Goal: Transaction & Acquisition: Book appointment/travel/reservation

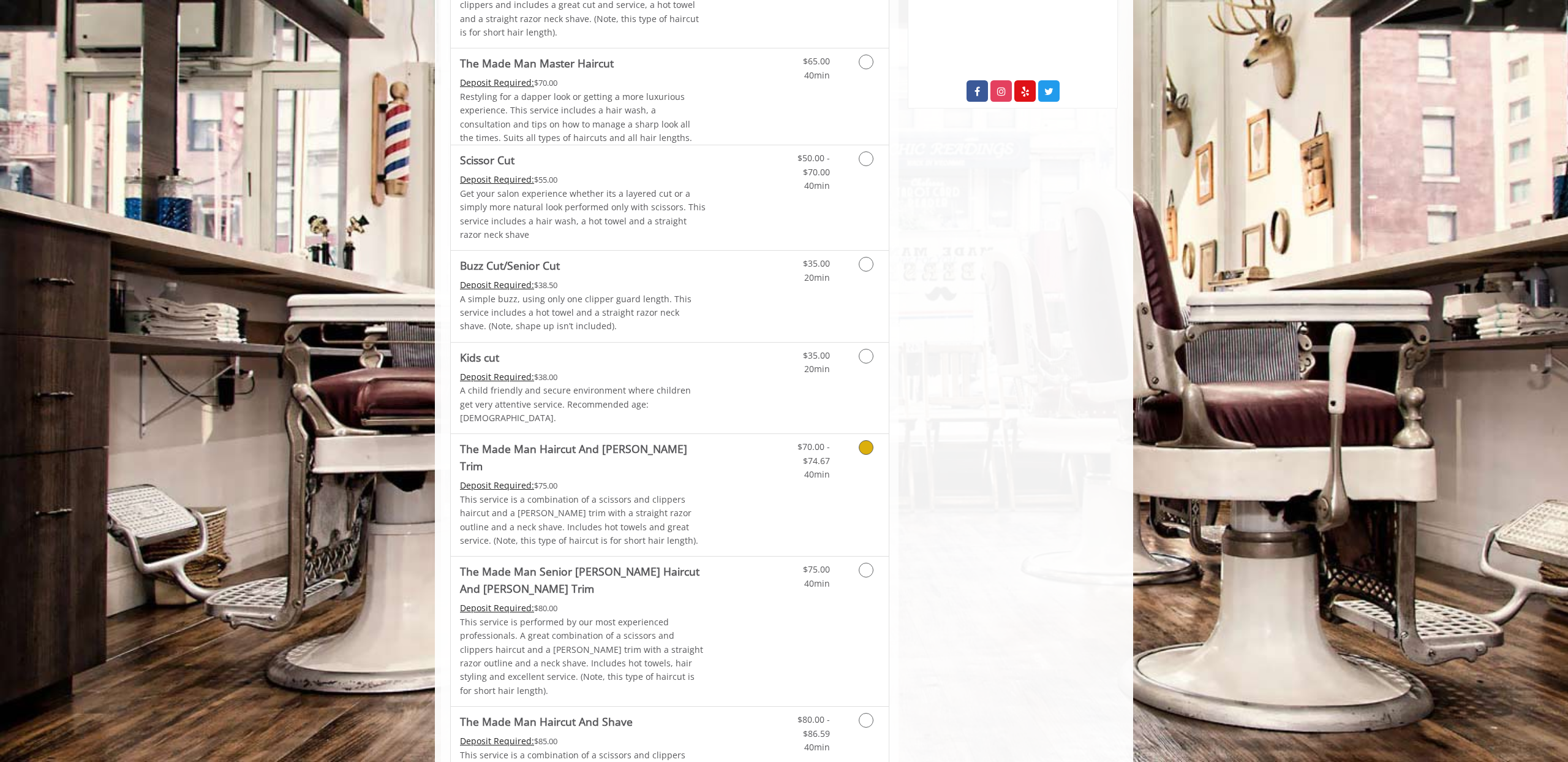
scroll to position [526, 0]
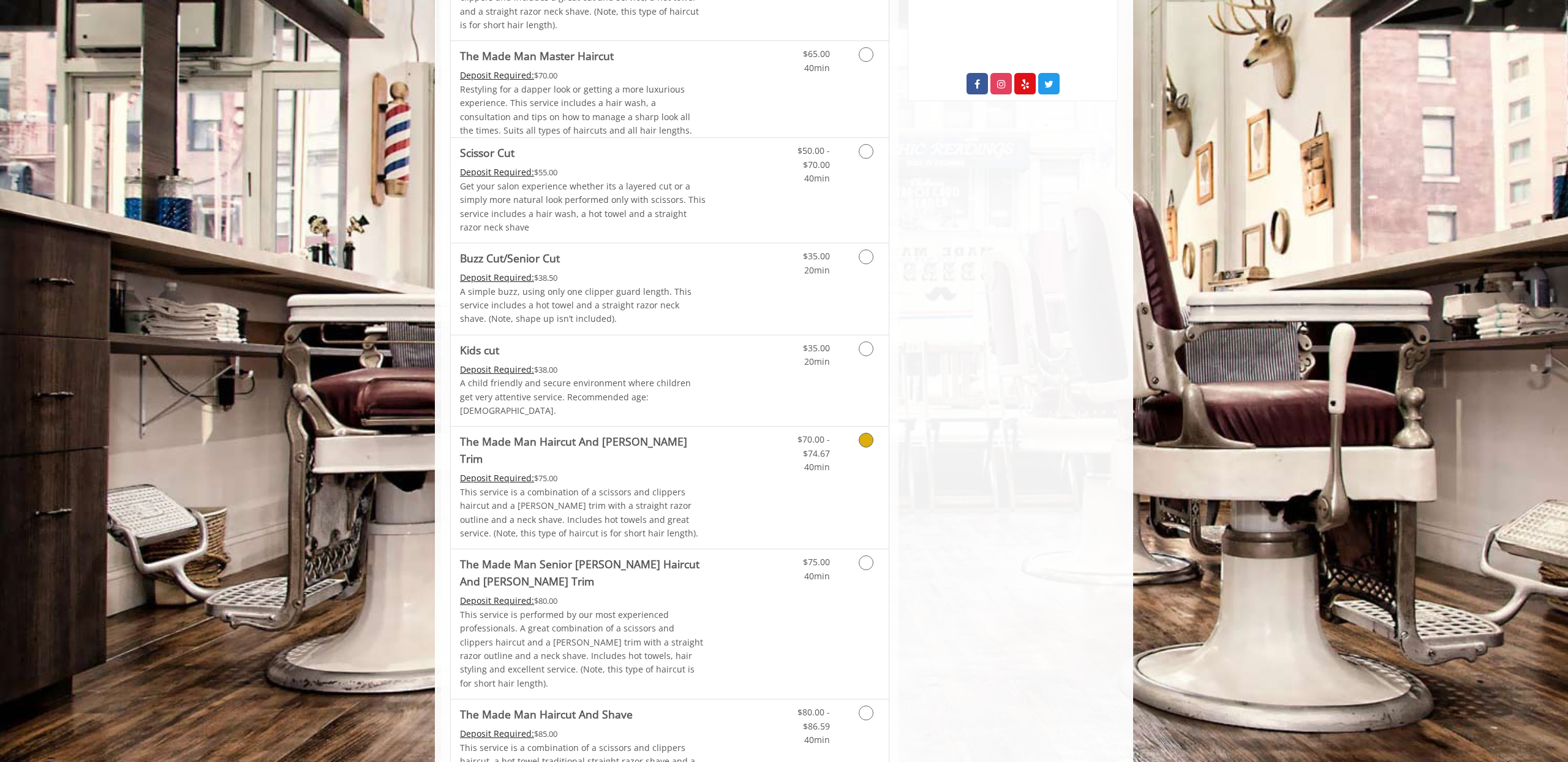
click at [861, 433] on icon "Grooming services" at bounding box center [866, 440] width 15 height 15
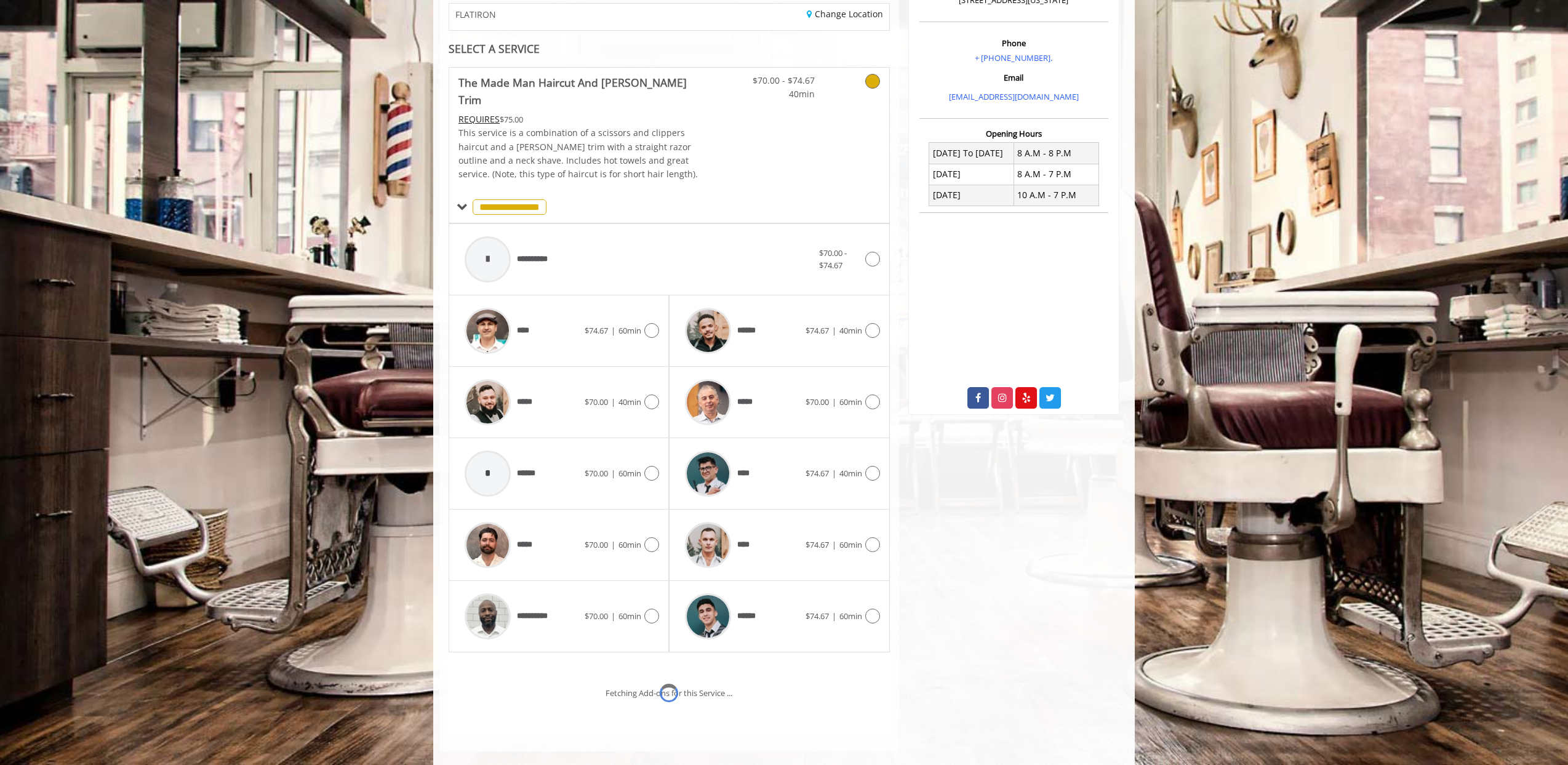
scroll to position [267, 0]
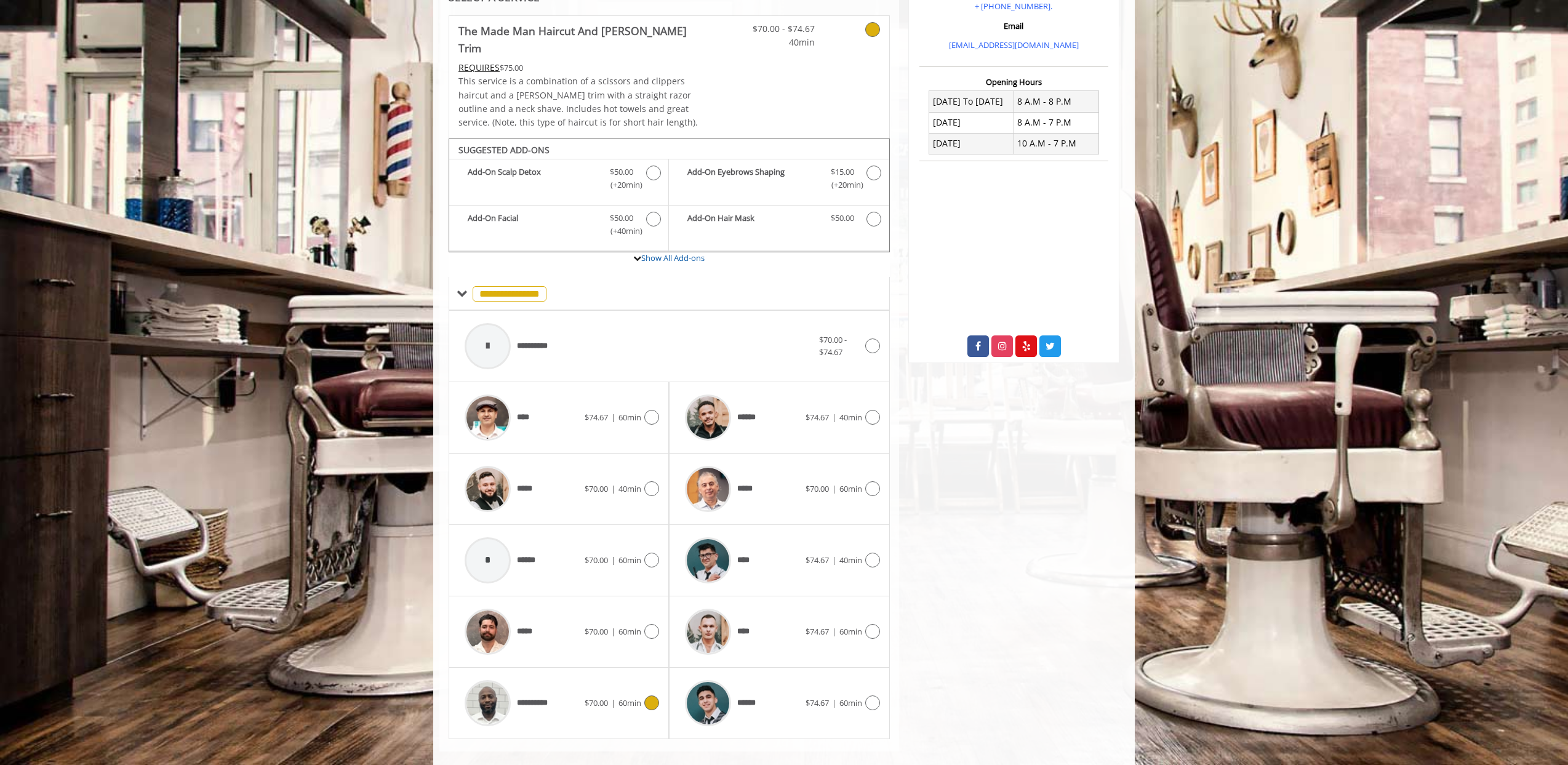
click at [654, 695] on icon at bounding box center [652, 703] width 15 height 15
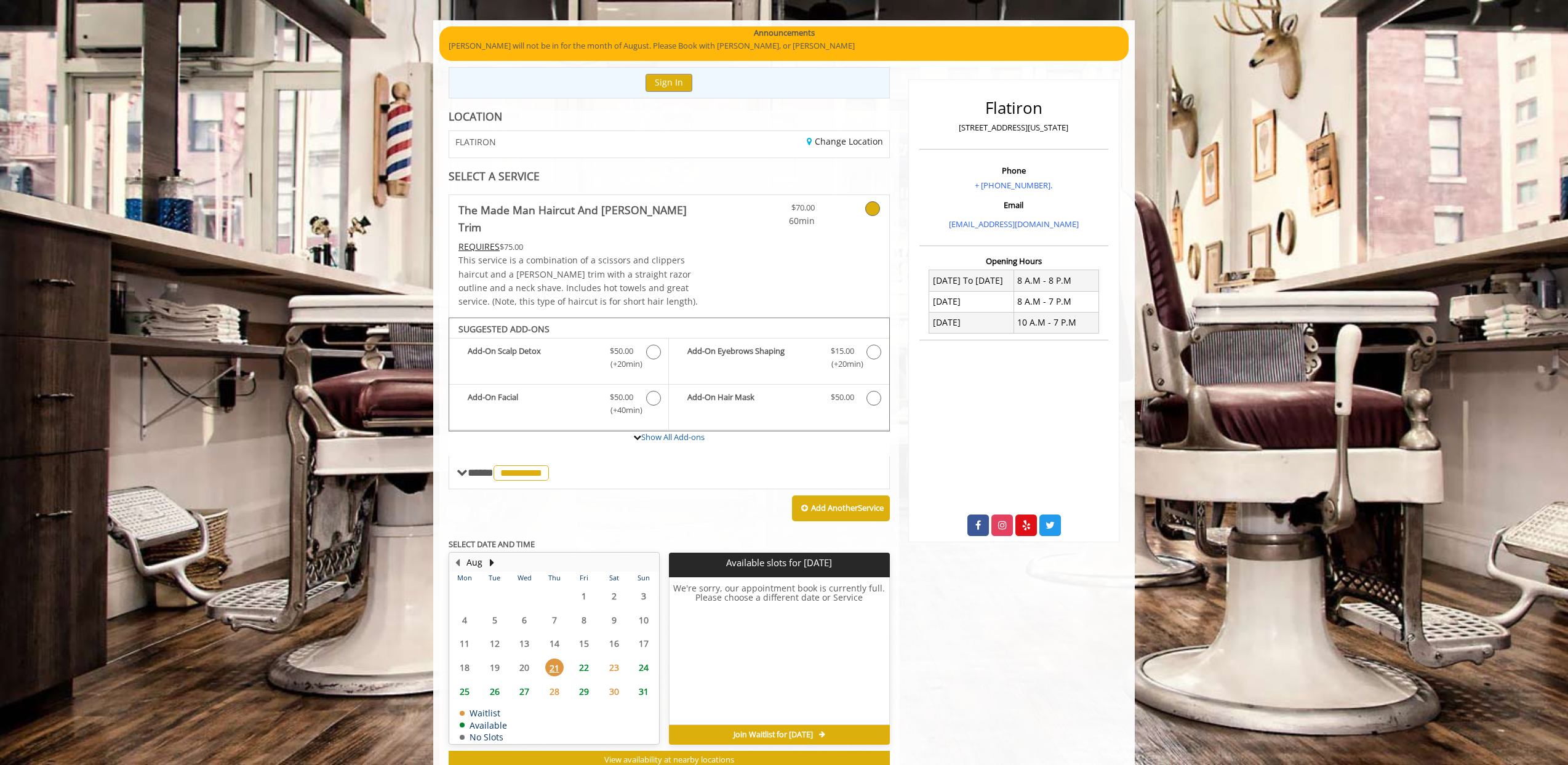
scroll to position [110, 0]
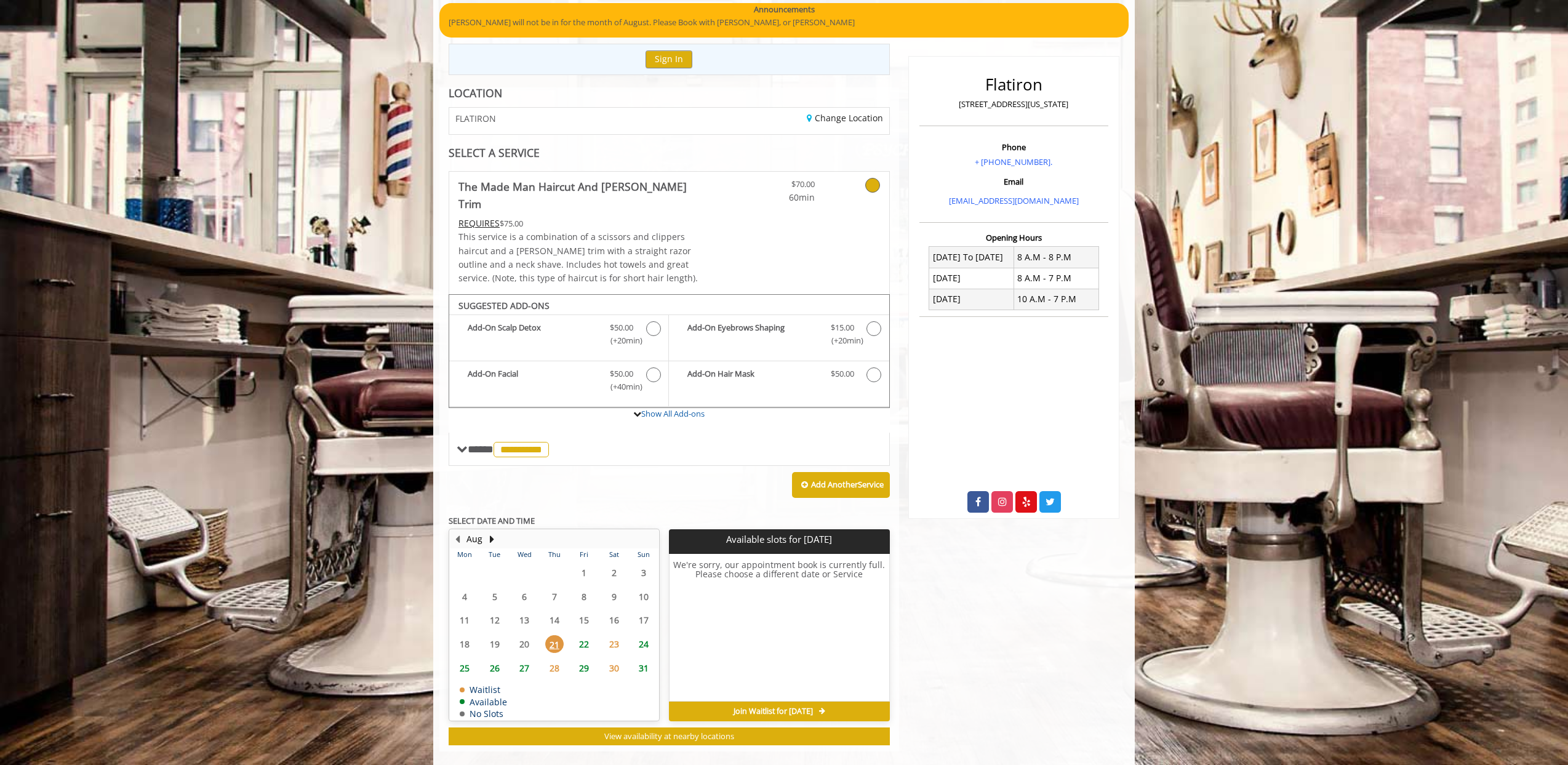
click at [583, 635] on span "22" at bounding box center [584, 644] width 18 height 18
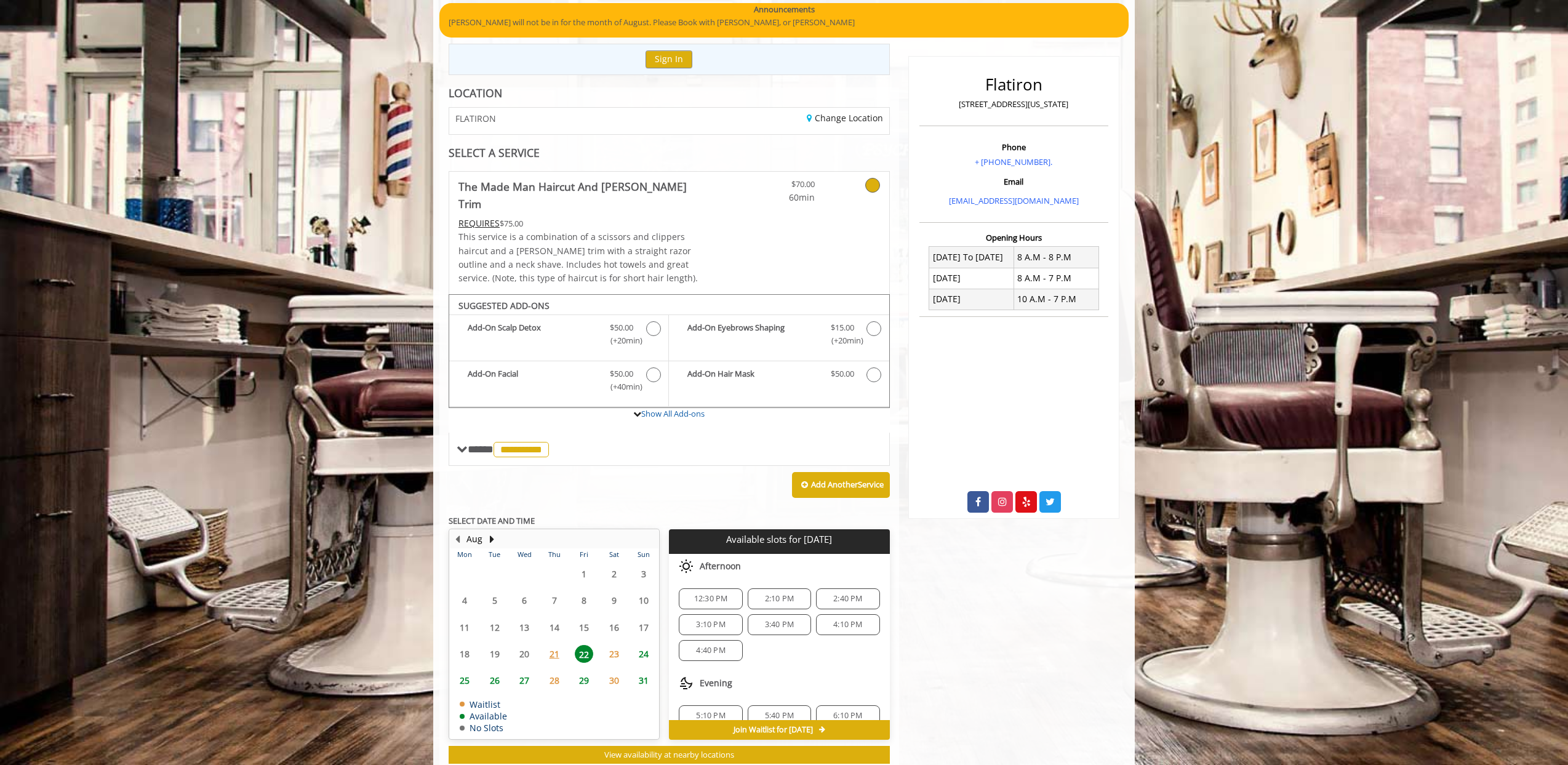
scroll to position [129, 0]
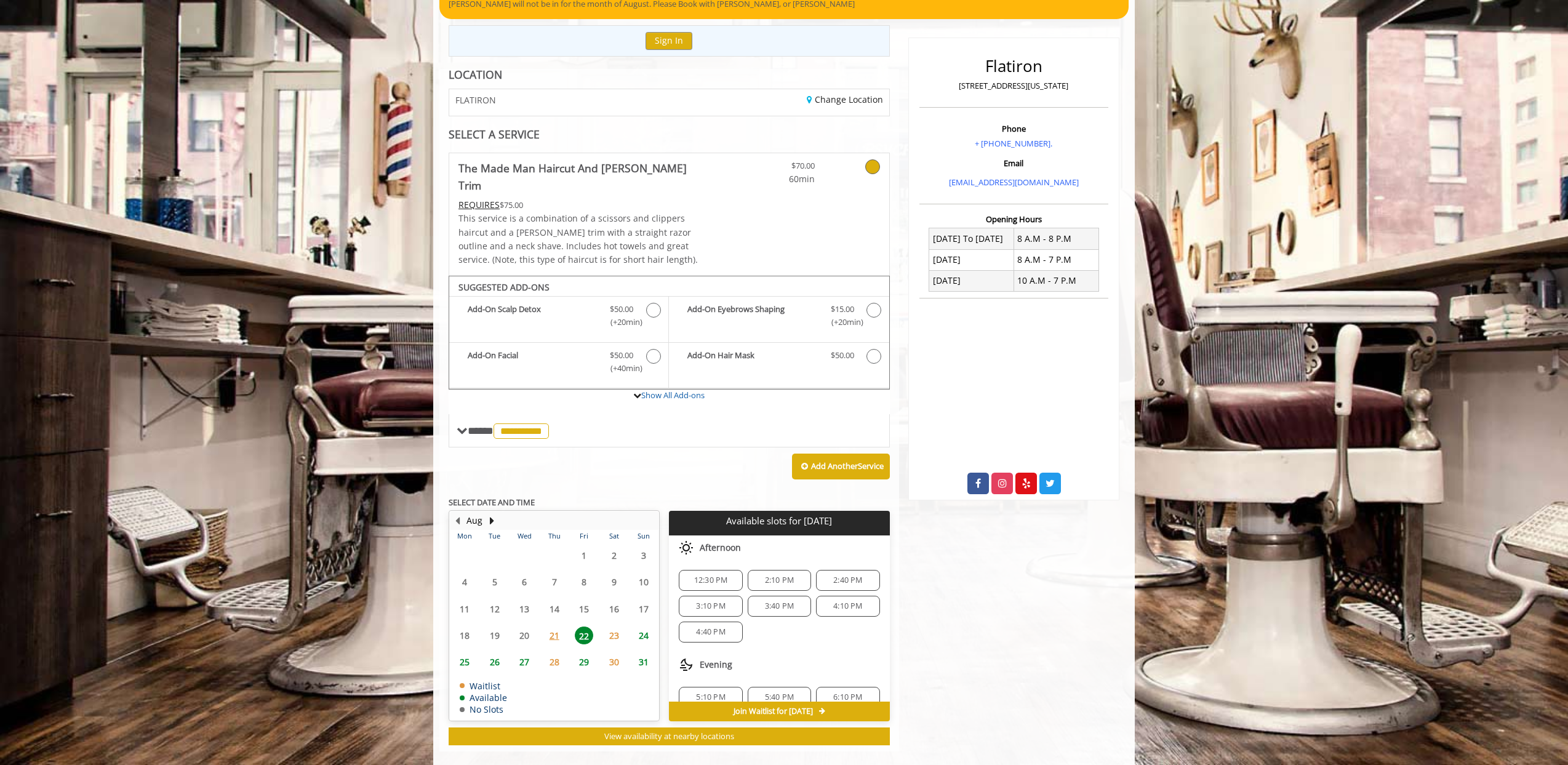
click at [554, 626] on span "21" at bounding box center [554, 635] width 18 height 18
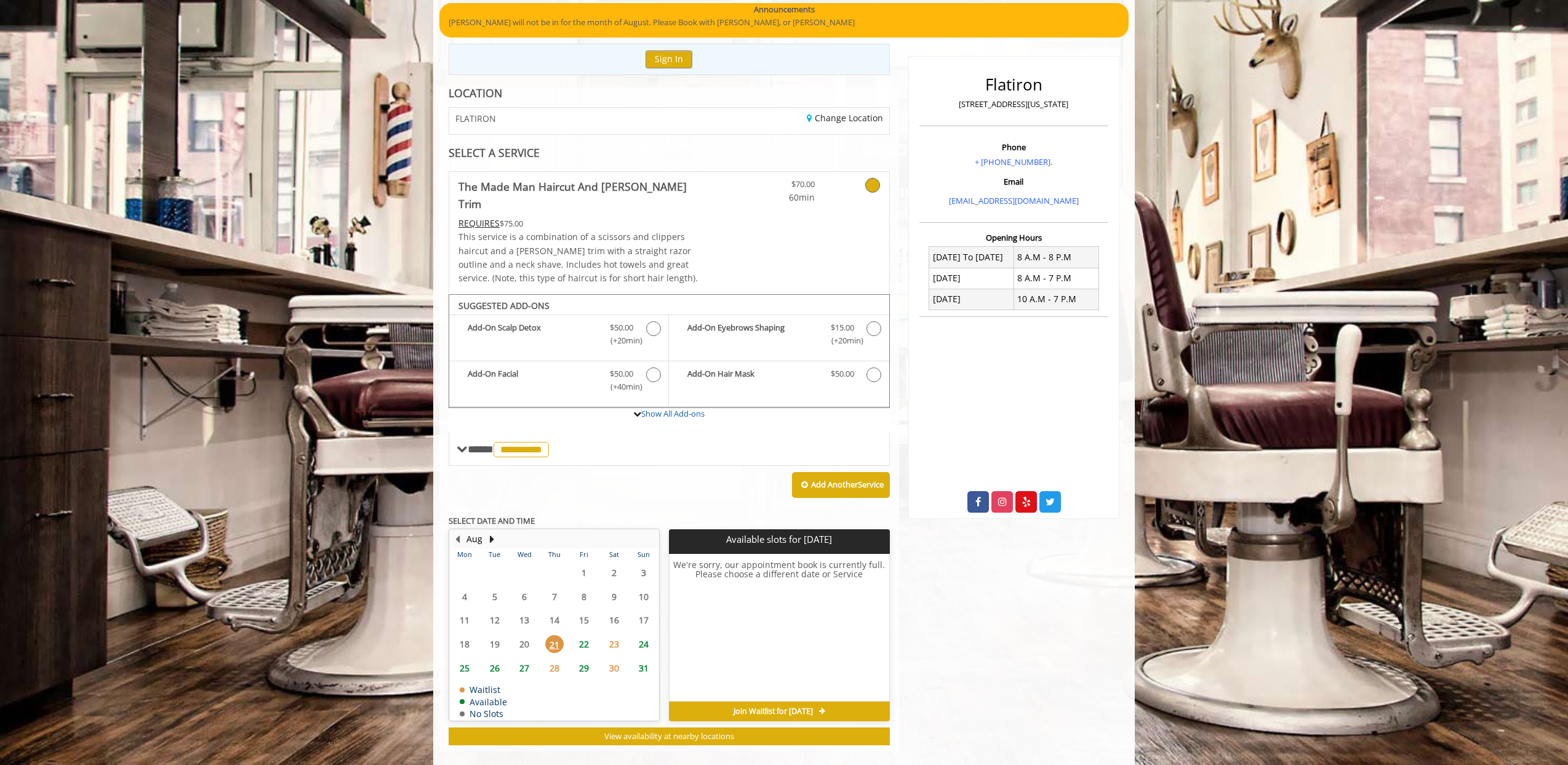
click at [585, 635] on span "22" at bounding box center [584, 644] width 18 height 18
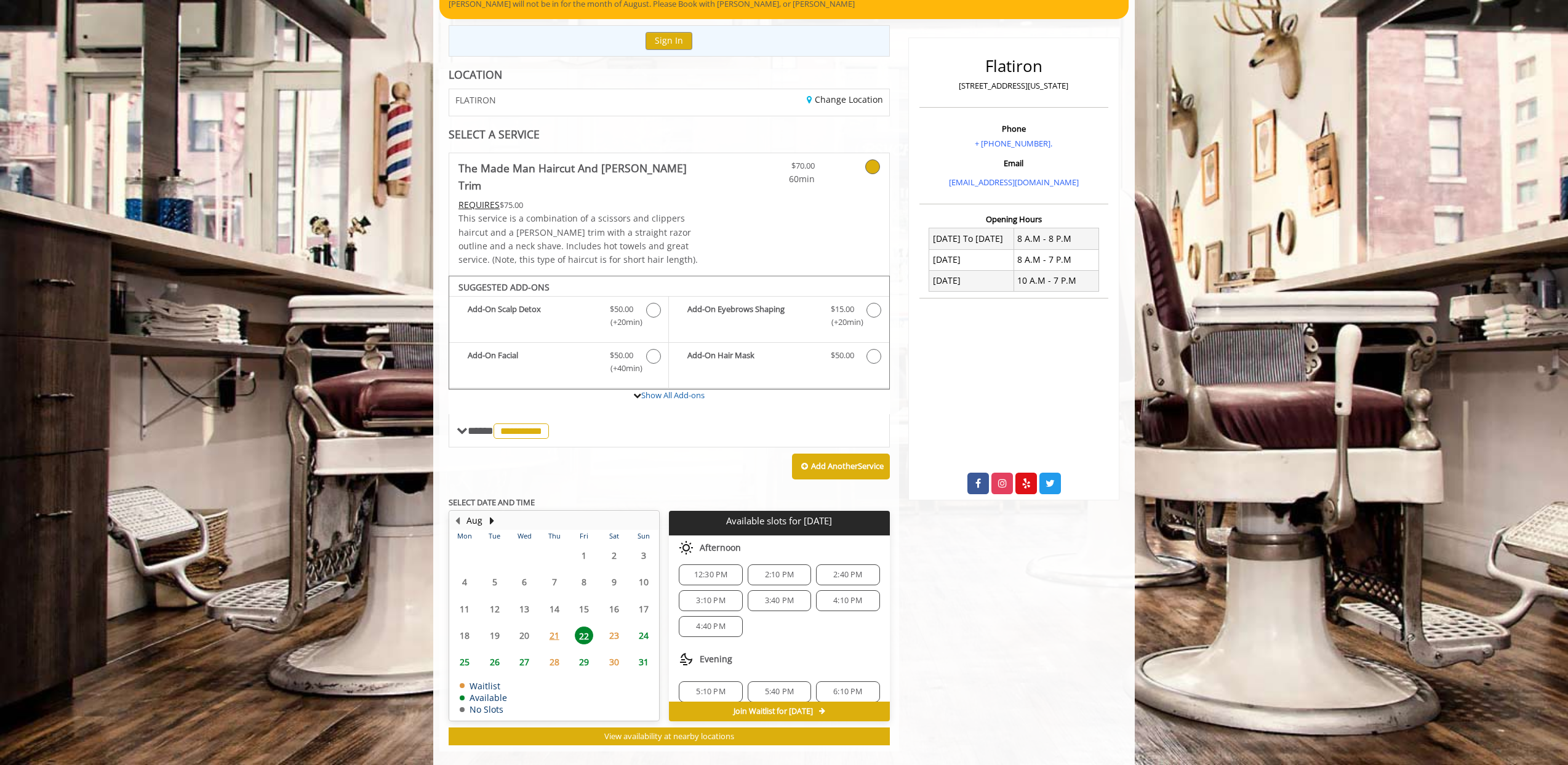
scroll to position [0, 0]
click at [780, 575] on span "2:10 PM" at bounding box center [780, 580] width 29 height 10
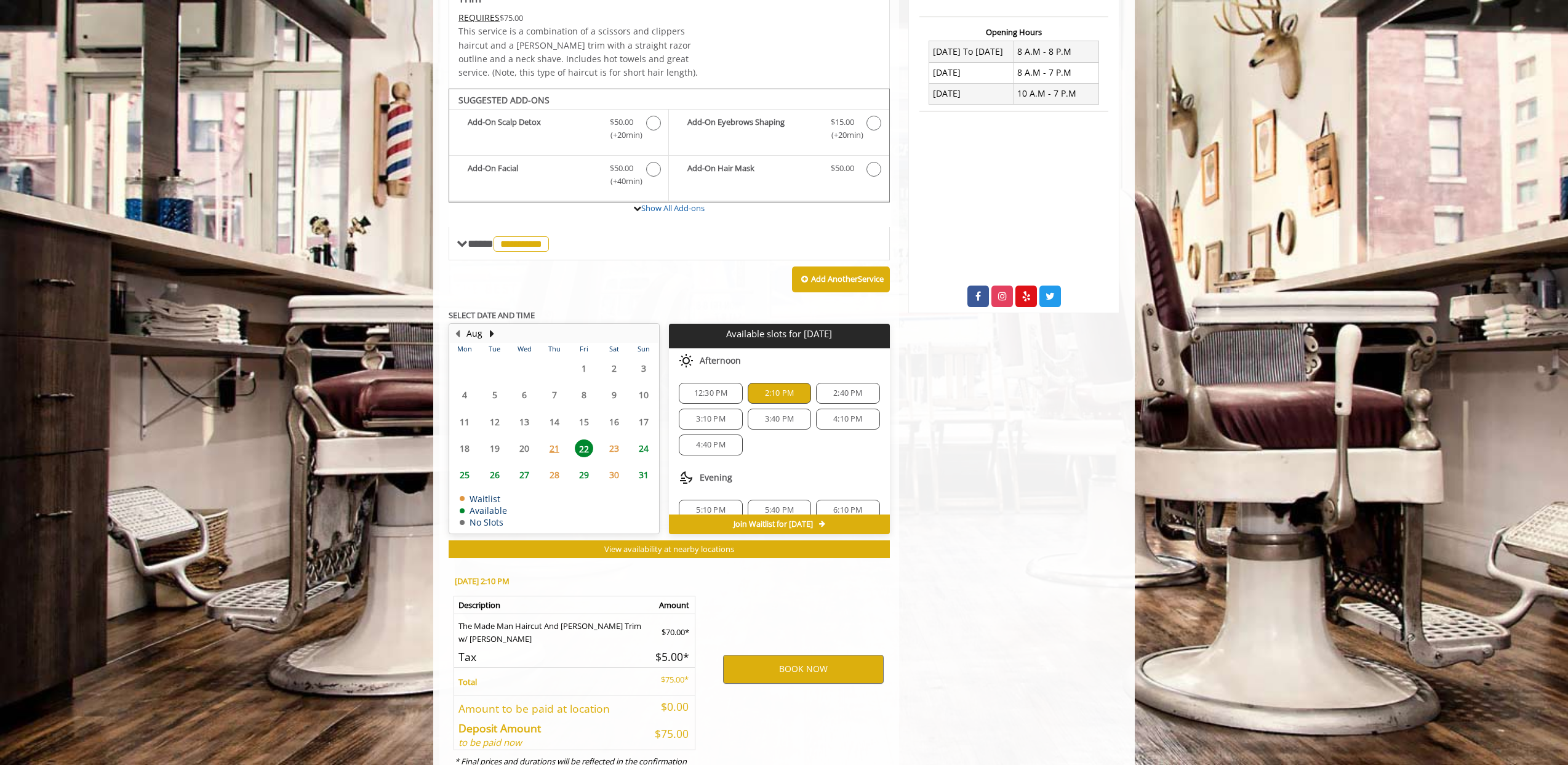
scroll to position [351, 0]
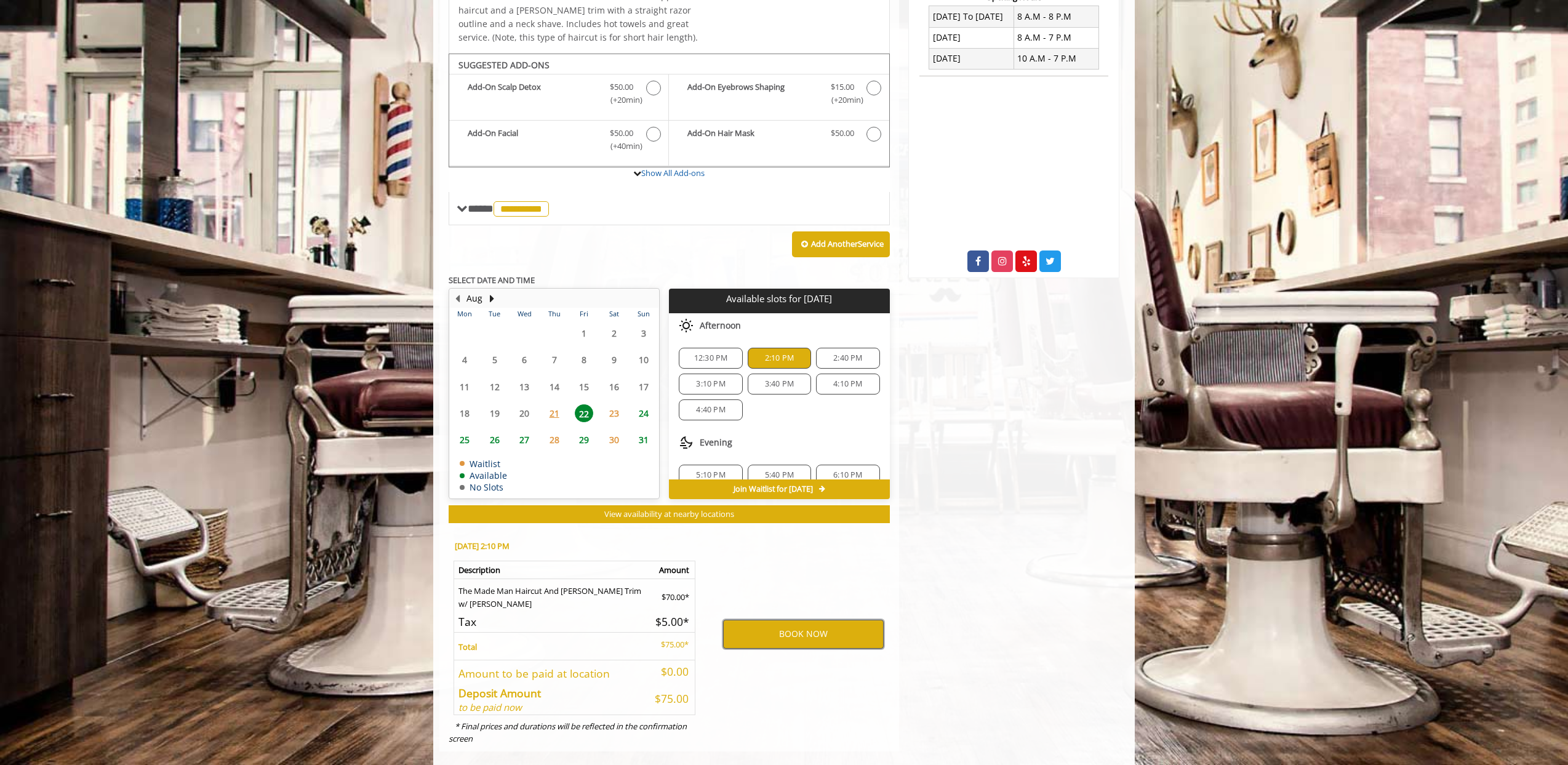
click at [783, 619] on button "BOOK NOW" at bounding box center [803, 633] width 161 height 28
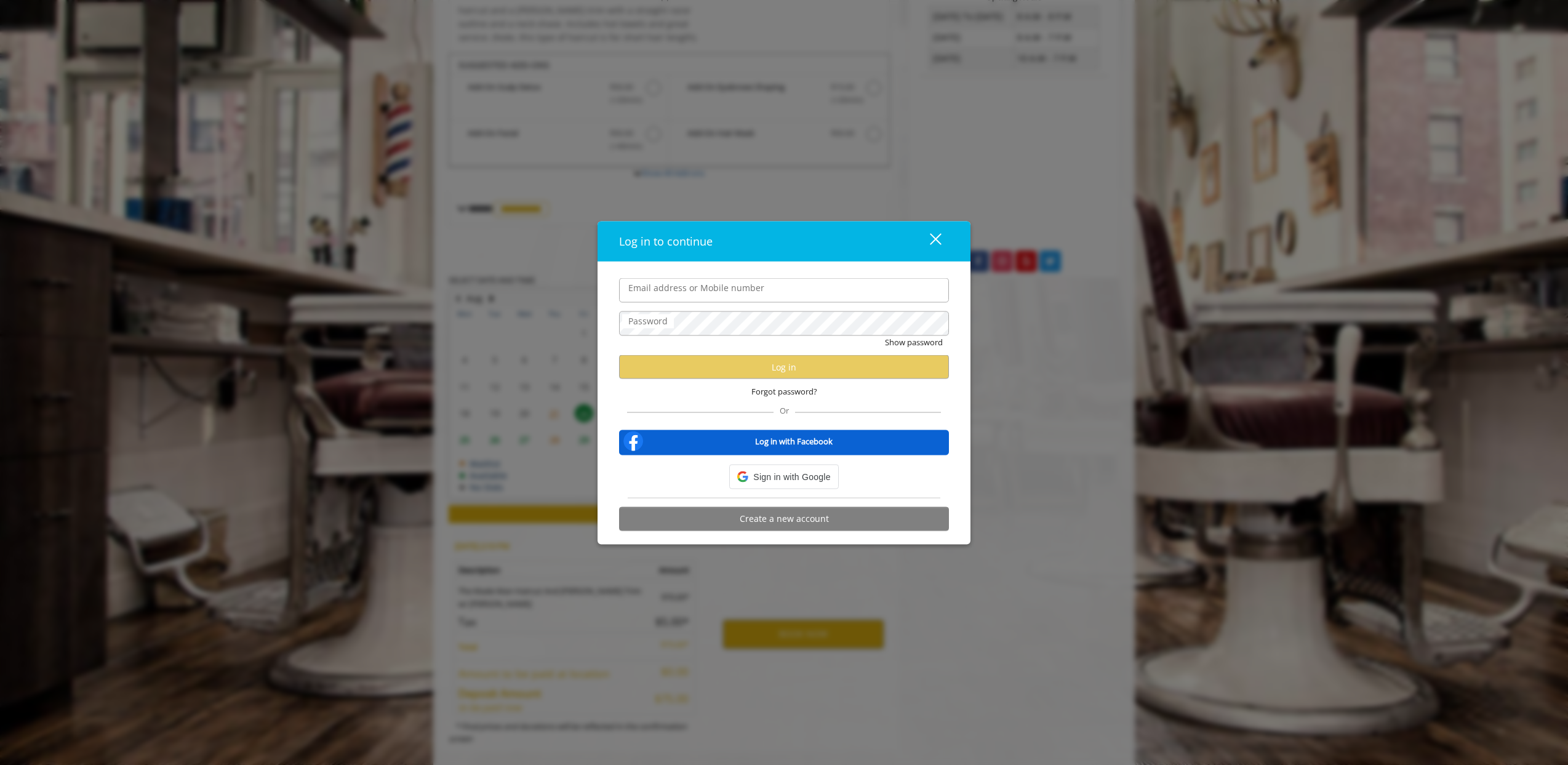
type input "**********"
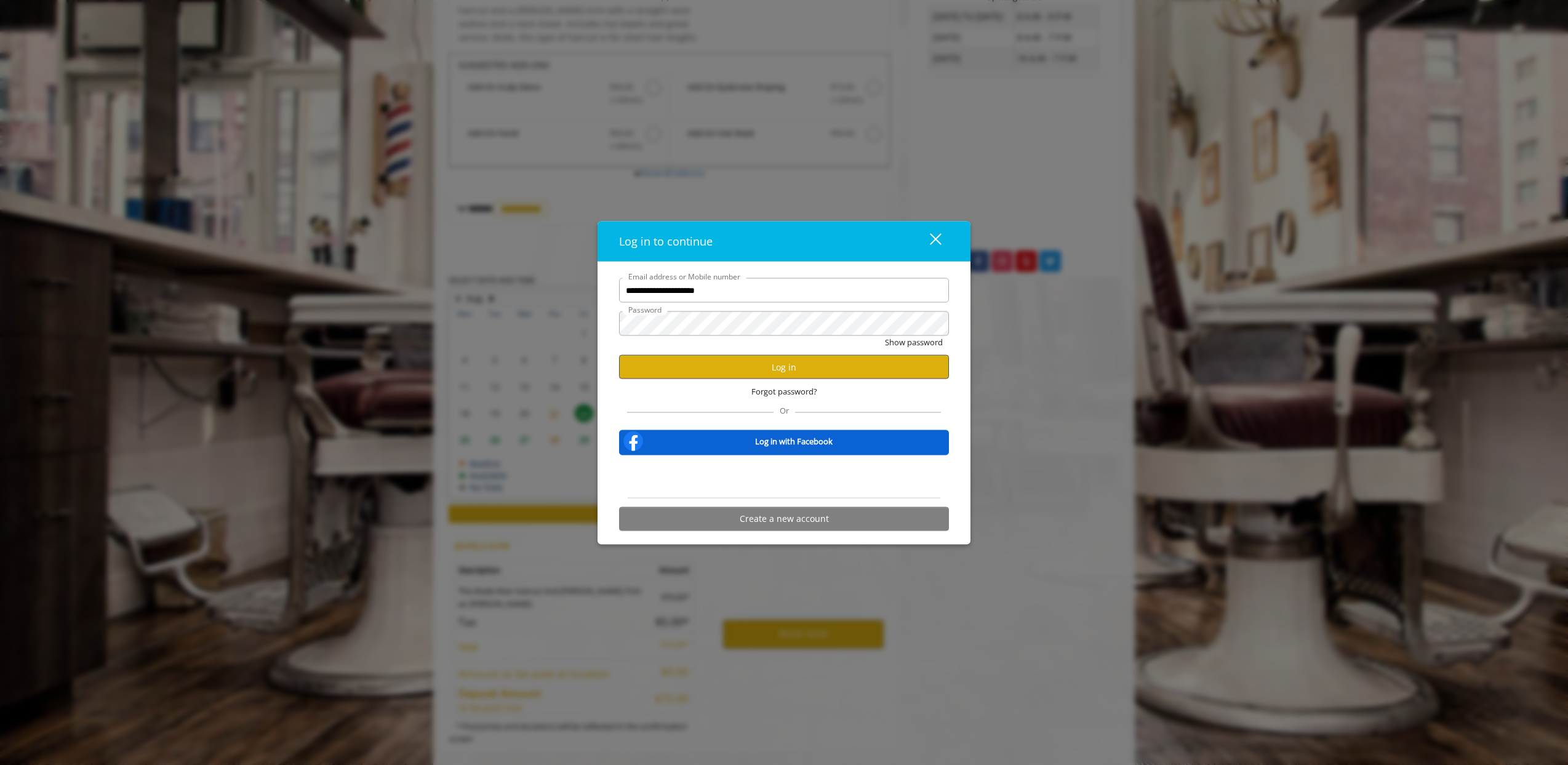
scroll to position [0, 0]
click at [765, 361] on button "Log in" at bounding box center [784, 367] width 330 height 24
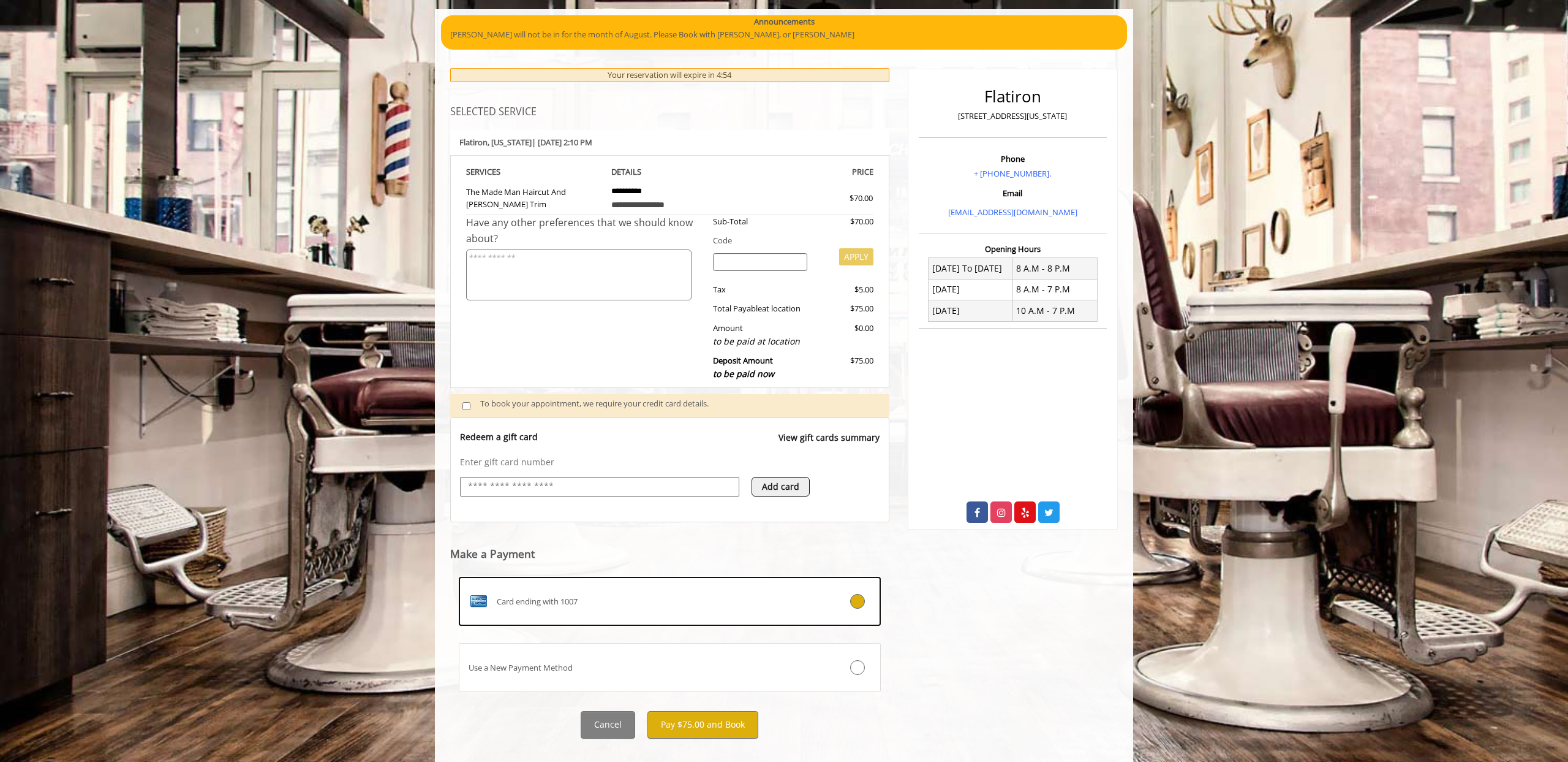
scroll to position [118, 0]
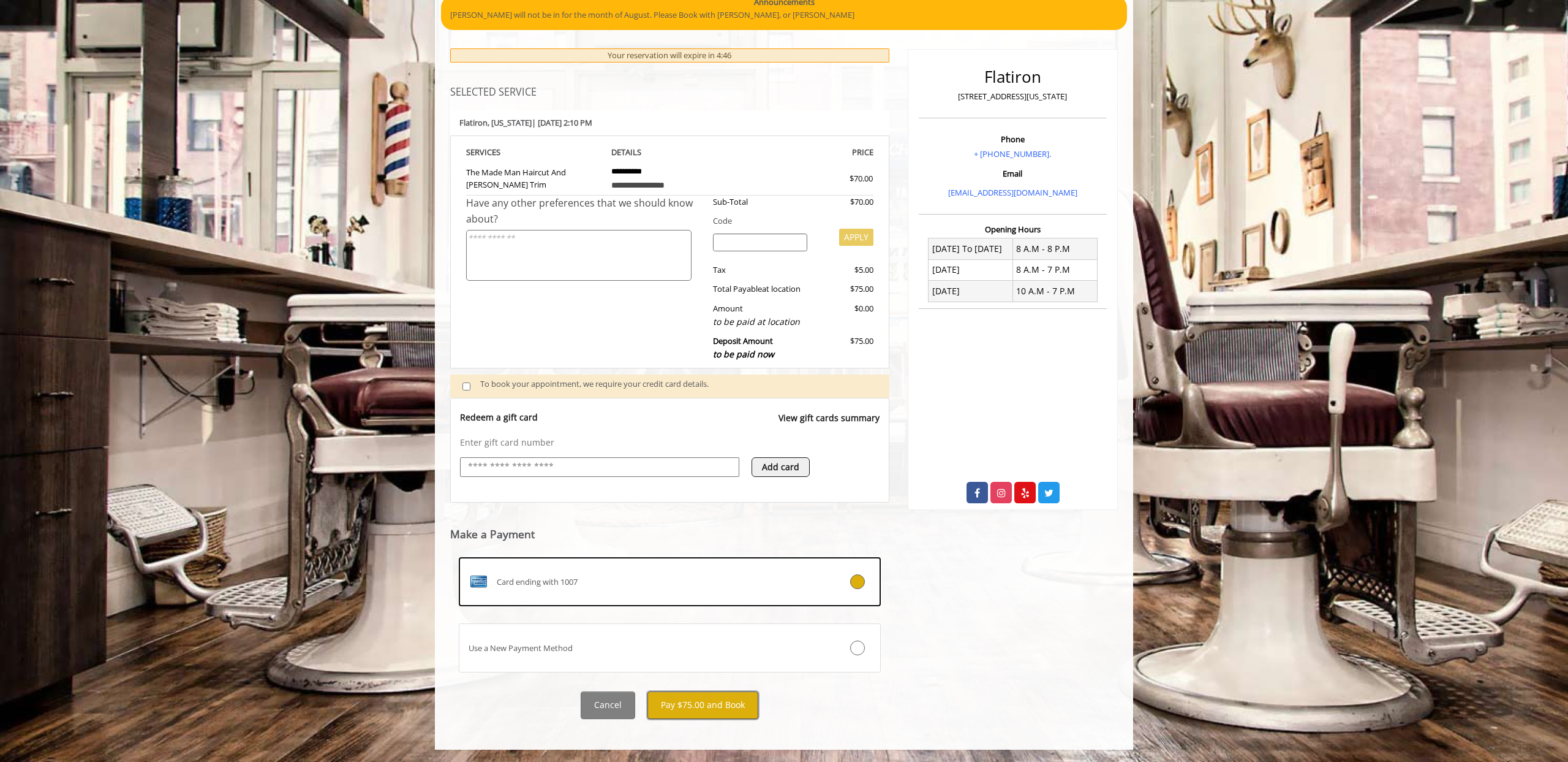
click at [705, 709] on button "Pay $75.00 and Book" at bounding box center [702, 705] width 111 height 28
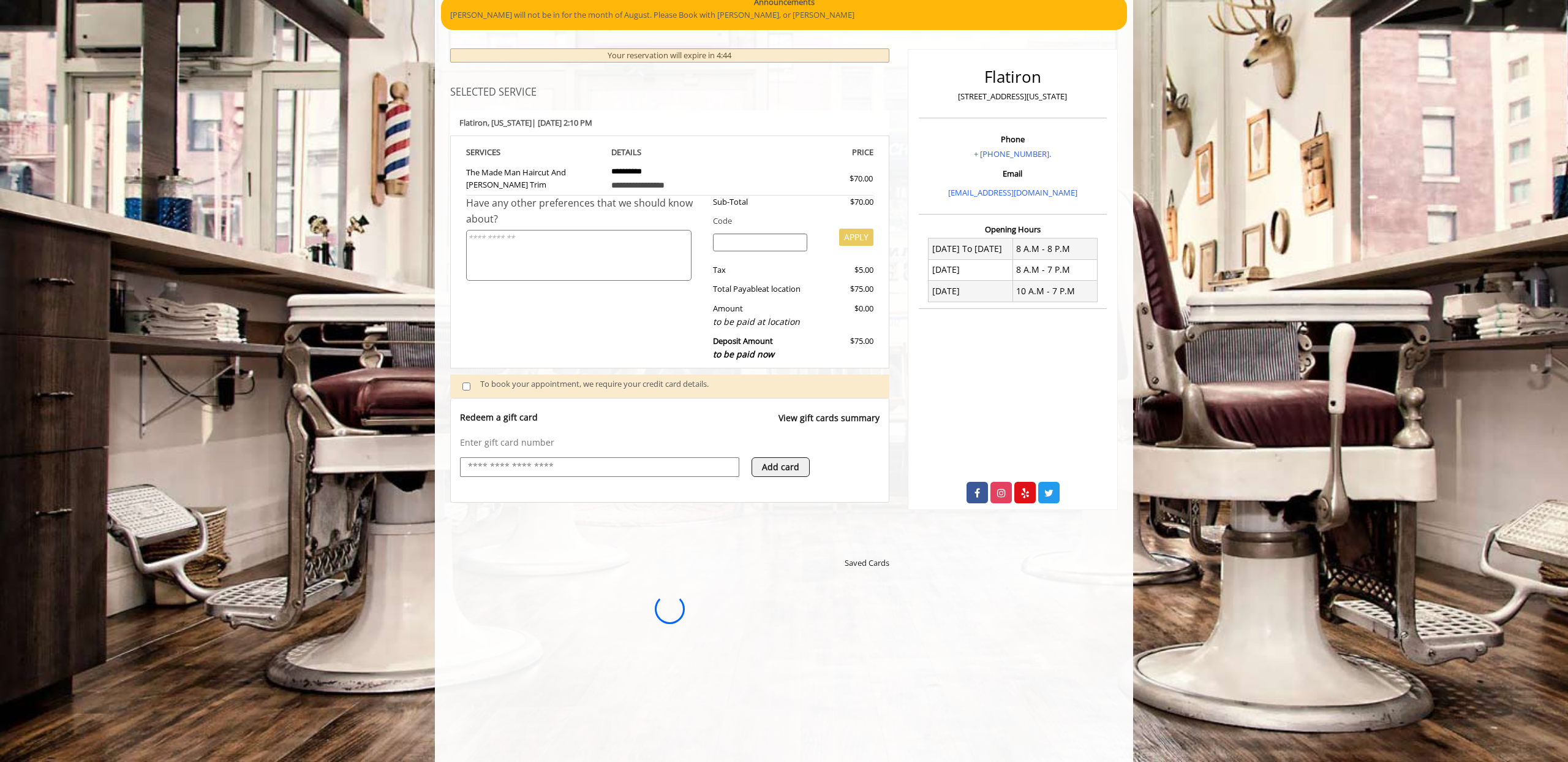
scroll to position [0, 0]
